Goal: Check status: Check status

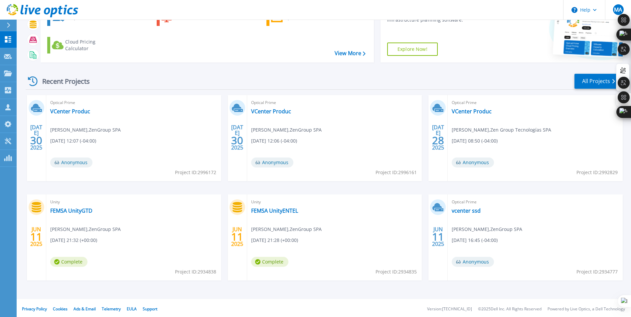
scroll to position [51, 0]
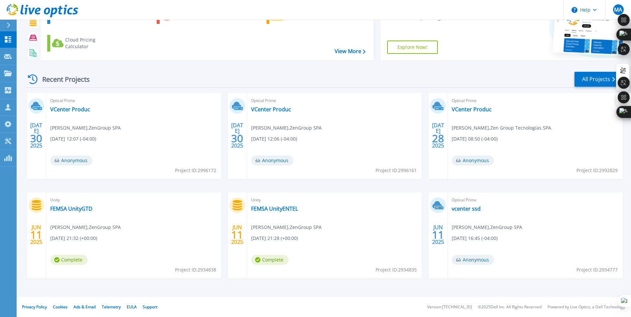
click at [410, 49] on link "Explore Now!" at bounding box center [412, 47] width 51 height 13
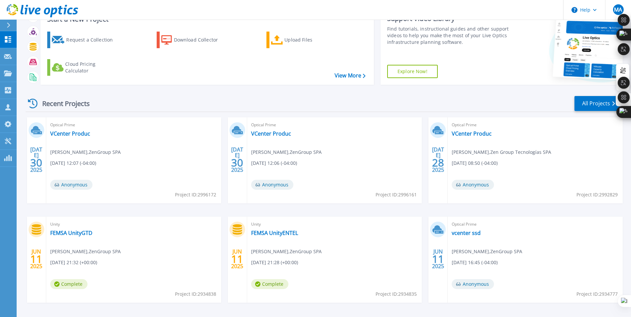
scroll to position [0, 0]
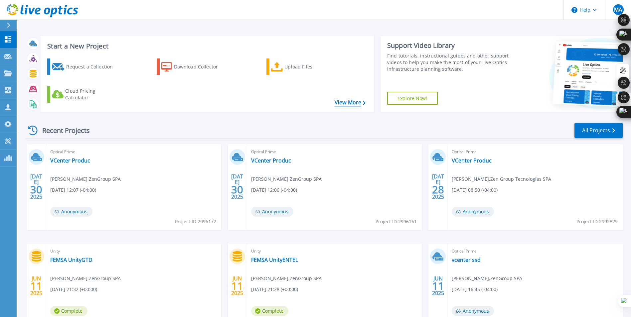
click at [348, 104] on link "View More" at bounding box center [350, 102] width 31 height 6
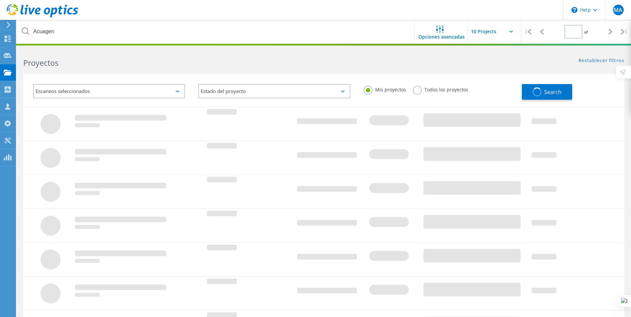
type input "1"
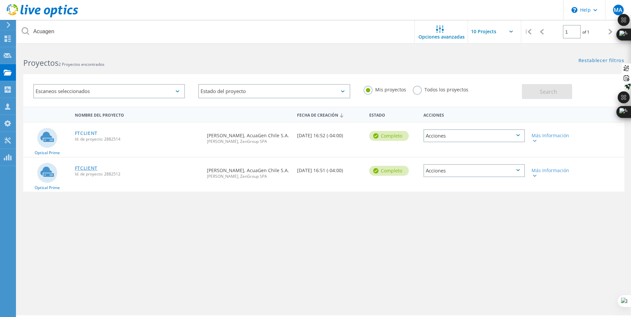
click at [86, 170] on link "FTCLIENT" at bounding box center [86, 168] width 23 height 5
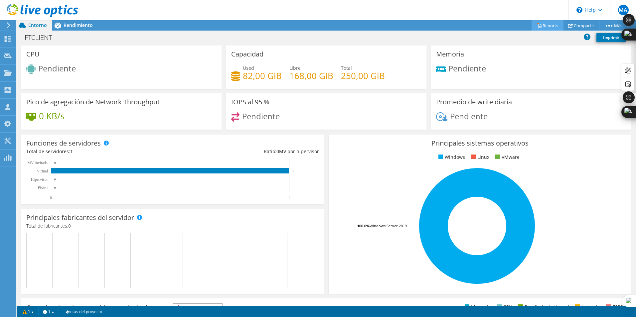
click at [538, 25] on icon at bounding box center [539, 25] width 5 height 5
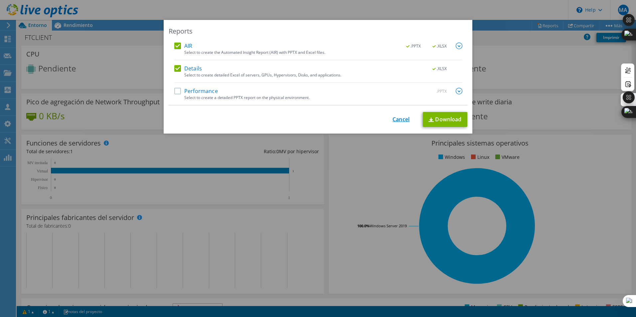
click at [403, 121] on link "Cancel" at bounding box center [400, 119] width 17 height 6
